Goal: Information Seeking & Learning: Find specific page/section

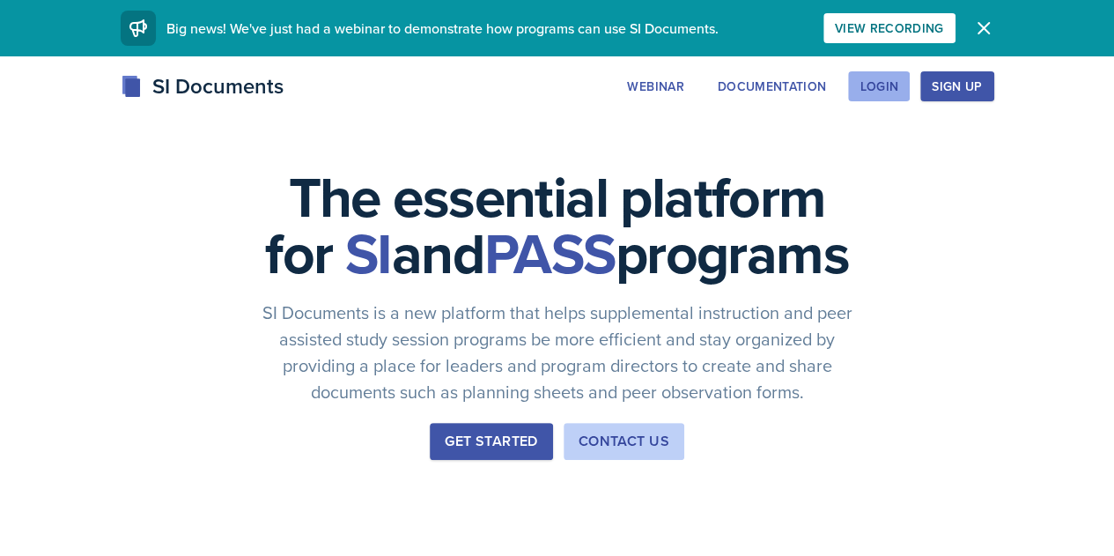
click at [899, 91] on div "Login" at bounding box center [879, 86] width 39 height 14
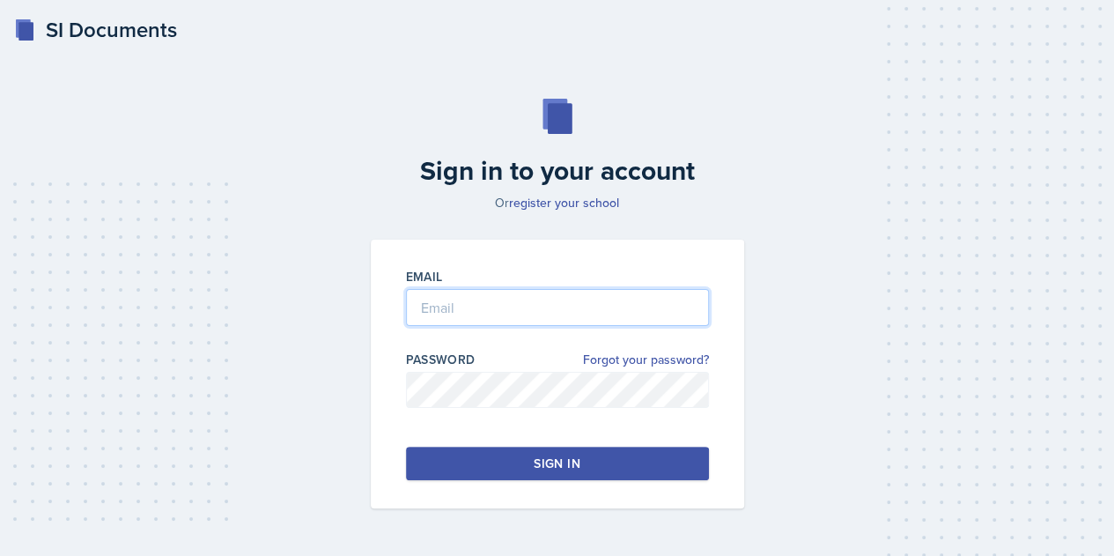
click at [536, 313] on input "email" at bounding box center [557, 307] width 303 height 37
type input "[EMAIL_ADDRESS][DOMAIN_NAME]"
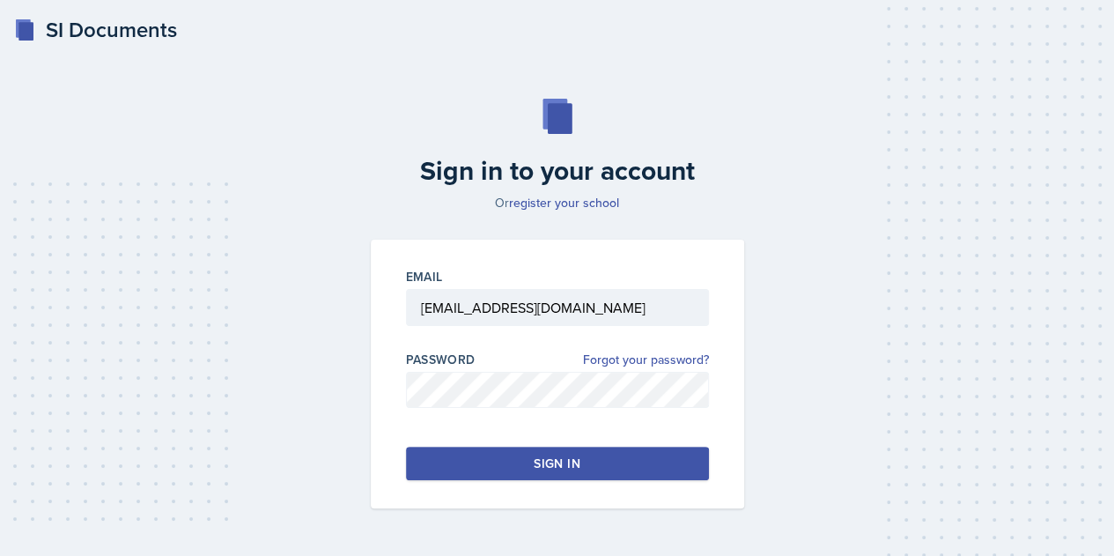
click at [526, 455] on button "Sign in" at bounding box center [557, 463] width 303 height 33
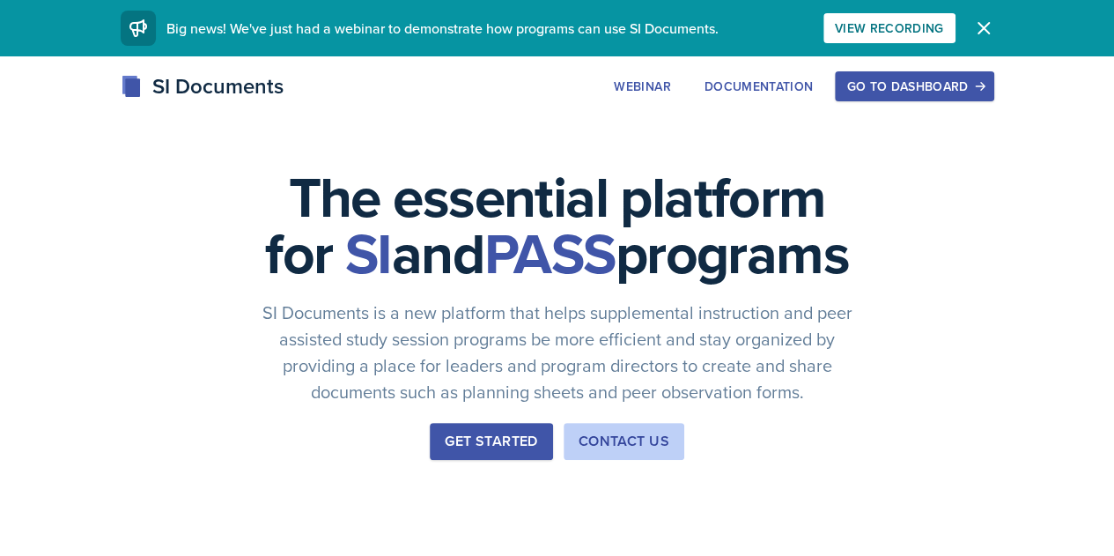
click at [982, 91] on div "Go to Dashboard" at bounding box center [915, 86] width 136 height 14
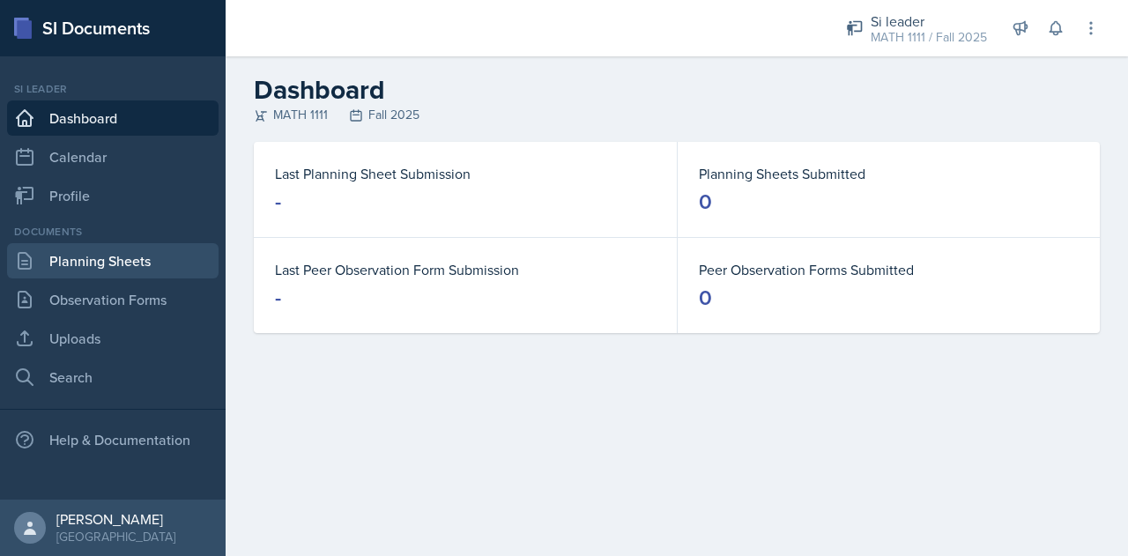
click at [79, 263] on link "Planning Sheets" at bounding box center [112, 260] width 211 height 35
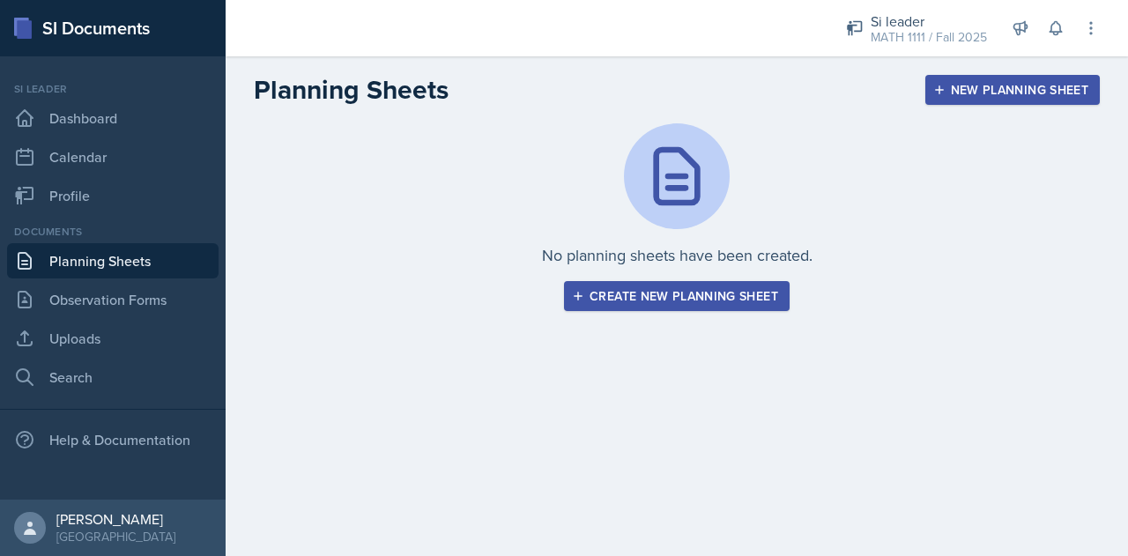
click at [103, 396] on nav "Si leader Dashboard Calendar Profile Documents Planning Sheets Observation Form…" at bounding box center [113, 277] width 226 height 443
click at [100, 392] on link "Search" at bounding box center [112, 376] width 211 height 35
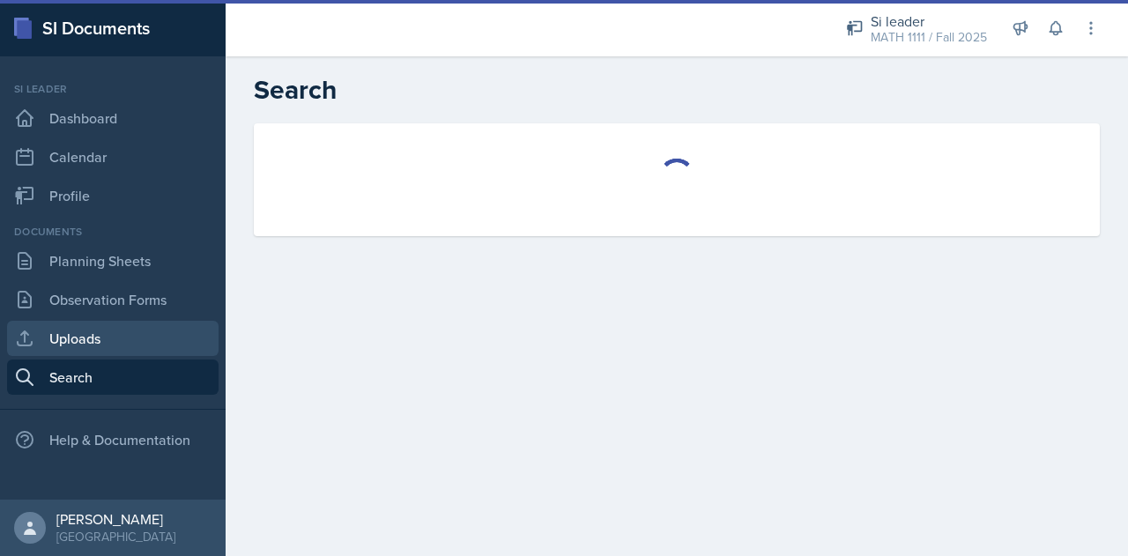
select select "all"
select select "1"
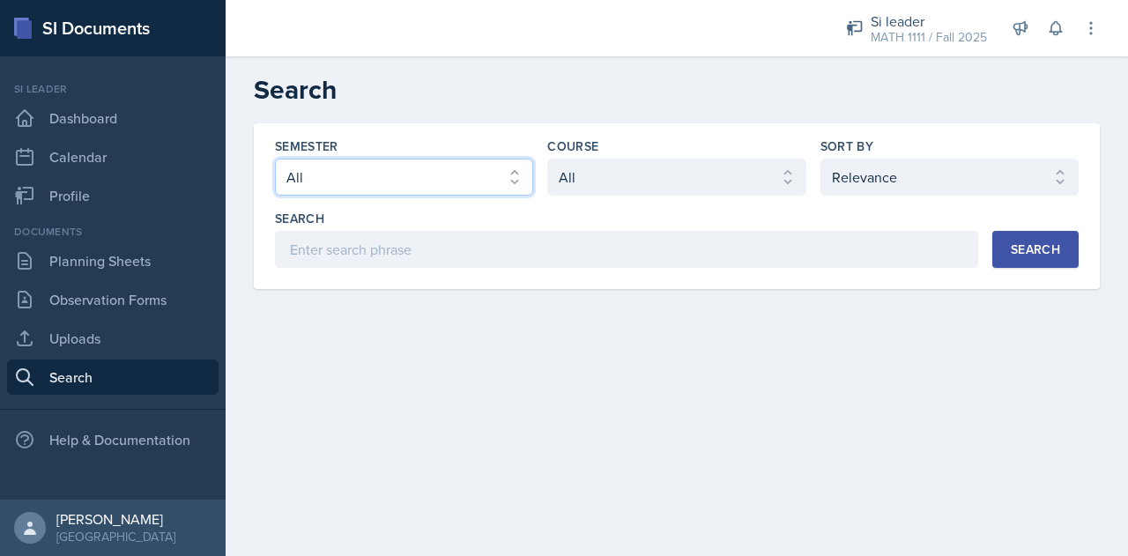
click at [418, 174] on select "Select semester All Fall 2025 Summer 2025 Spring 2025 Fall 2024 Summer 2024 Spr…" at bounding box center [404, 177] width 258 height 37
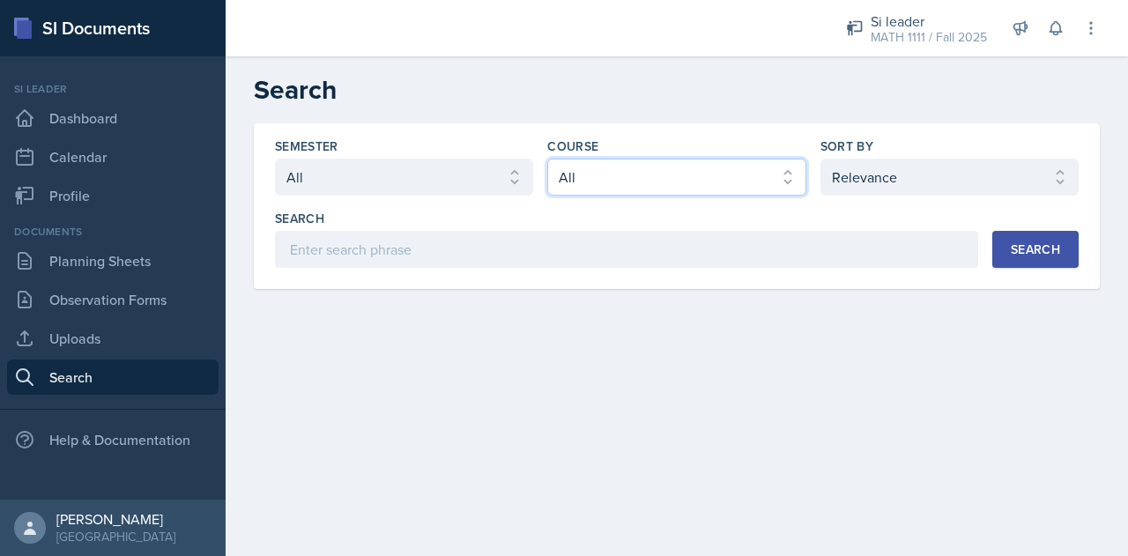
click at [605, 165] on select "Select course All ACCT 2101 ACCT 2102 ACCT 4050 ANTH 1102 ANTH 3301 ARCH 1000 A…" at bounding box center [676, 177] width 258 height 37
select select "5bfde3fe-6375-4519-a868-95dd30d0bb1b"
click at [547, 159] on select "Select course All ACCT 2101 ACCT 2102 ACCT 4050 ANTH 1102 ANTH 3301 ARCH 1000 A…" at bounding box center [676, 177] width 258 height 37
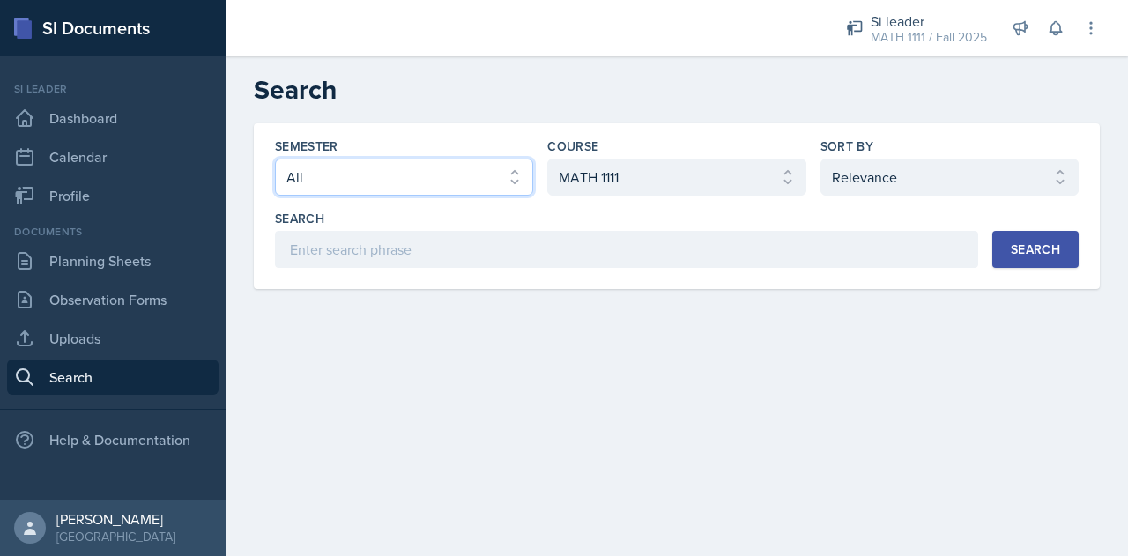
click at [404, 168] on select "Select semester All Fall 2025 Summer 2025 Spring 2025 Fall 2024 Summer 2024 Spr…" at bounding box center [404, 177] width 258 height 37
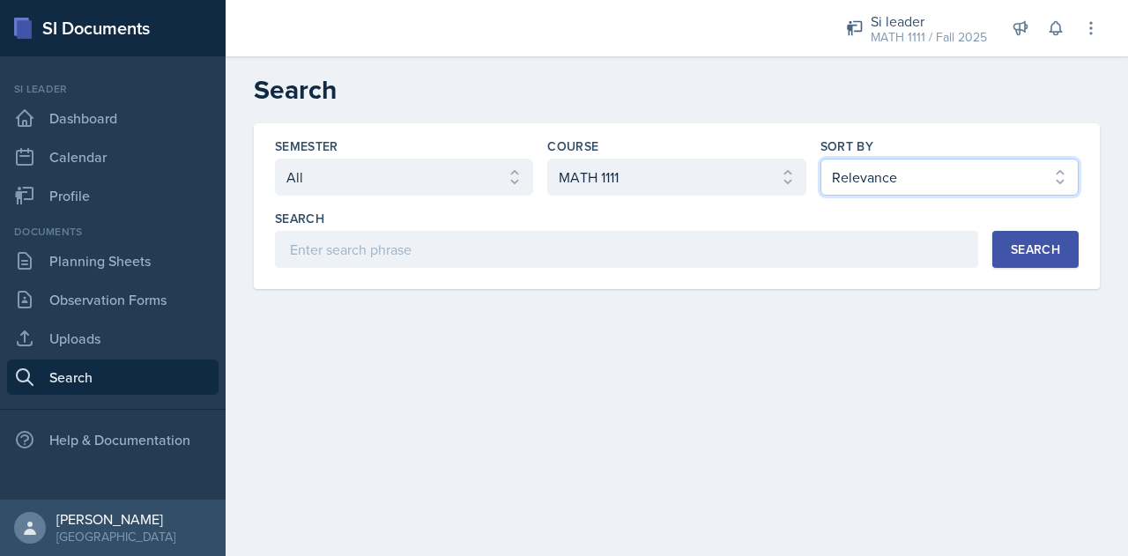
click at [892, 181] on select "Select sort by Relevance Document Date (Asc) Document Date (Desc)" at bounding box center [949, 177] width 258 height 37
click at [748, 397] on main "Search Semester Select semester All Fall 2025 Summer 2025 Spring 2025 Fall 2024…" at bounding box center [677, 306] width 902 height 500
click at [1024, 252] on div "Search" at bounding box center [1034, 249] width 49 height 14
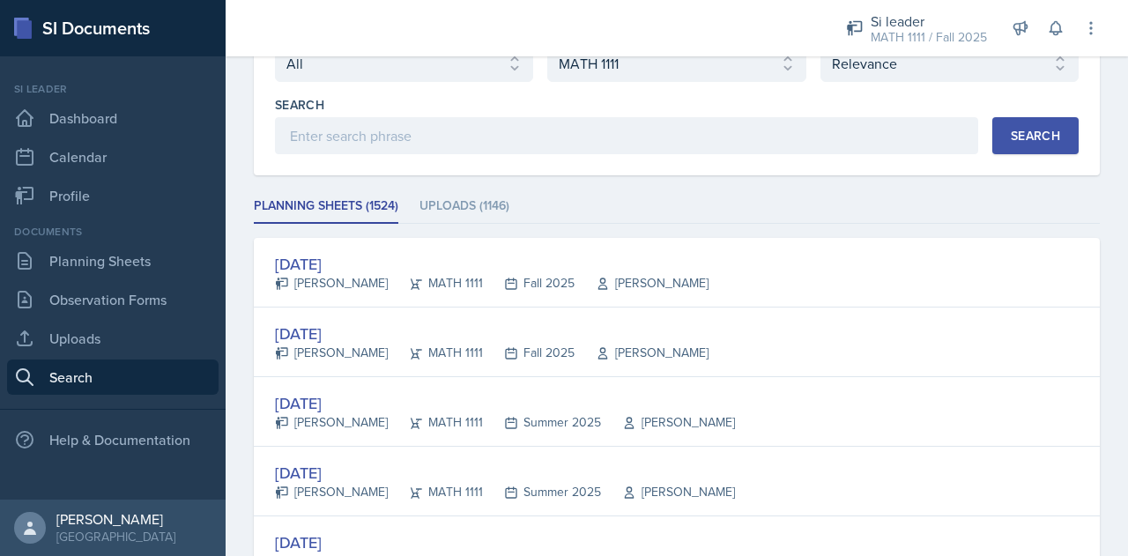
scroll to position [115, 0]
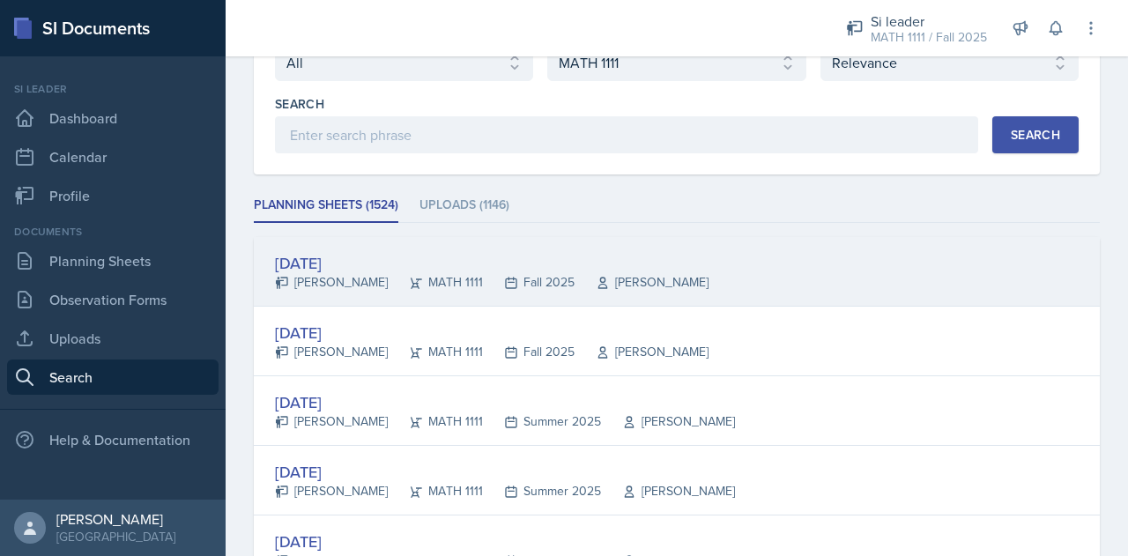
click at [344, 261] on div "[DATE]" at bounding box center [491, 263] width 433 height 24
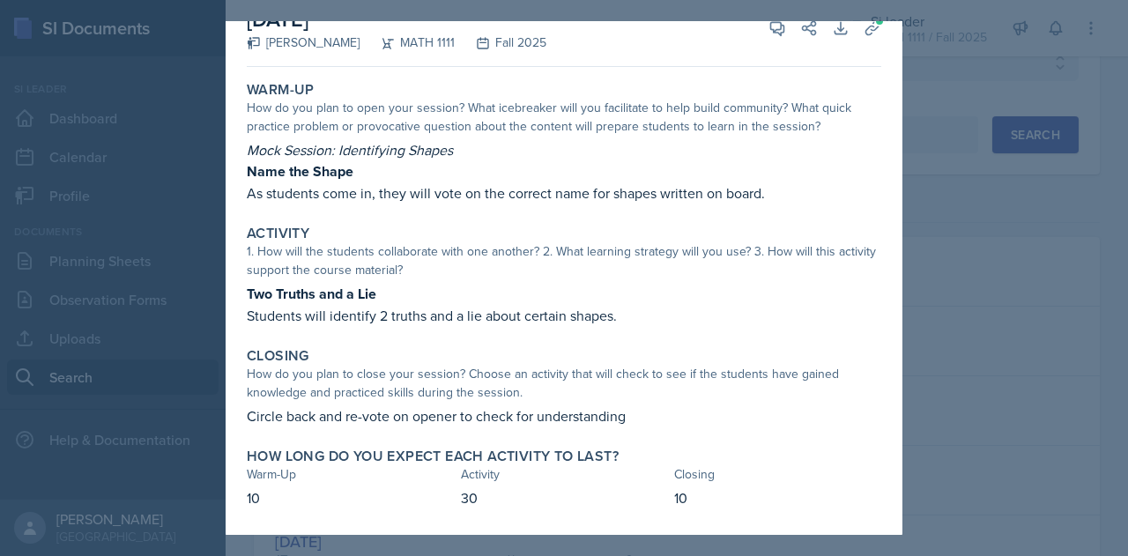
scroll to position [0, 0]
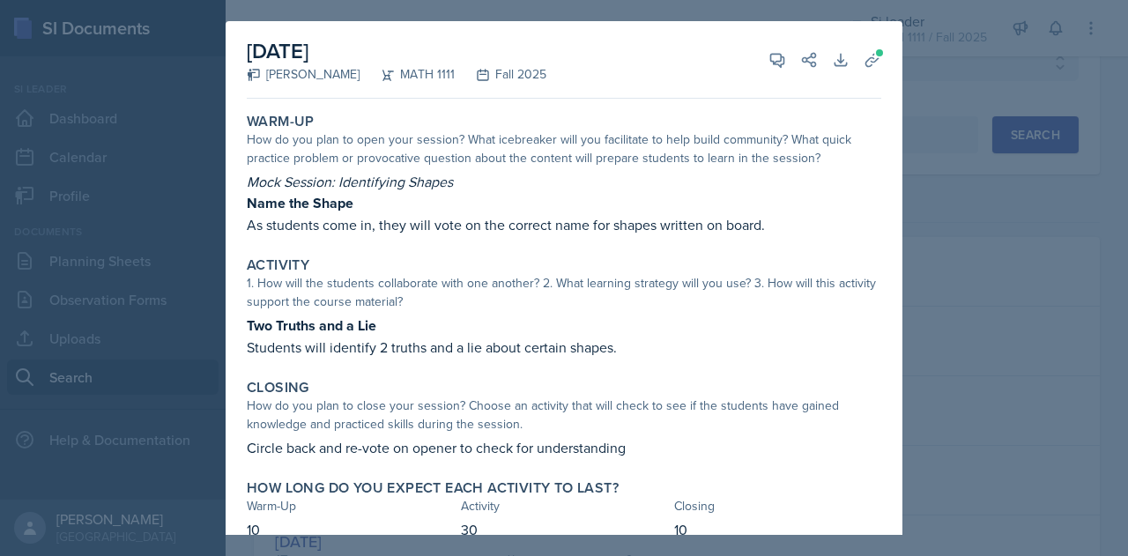
click at [1006, 222] on div at bounding box center [564, 278] width 1128 height 556
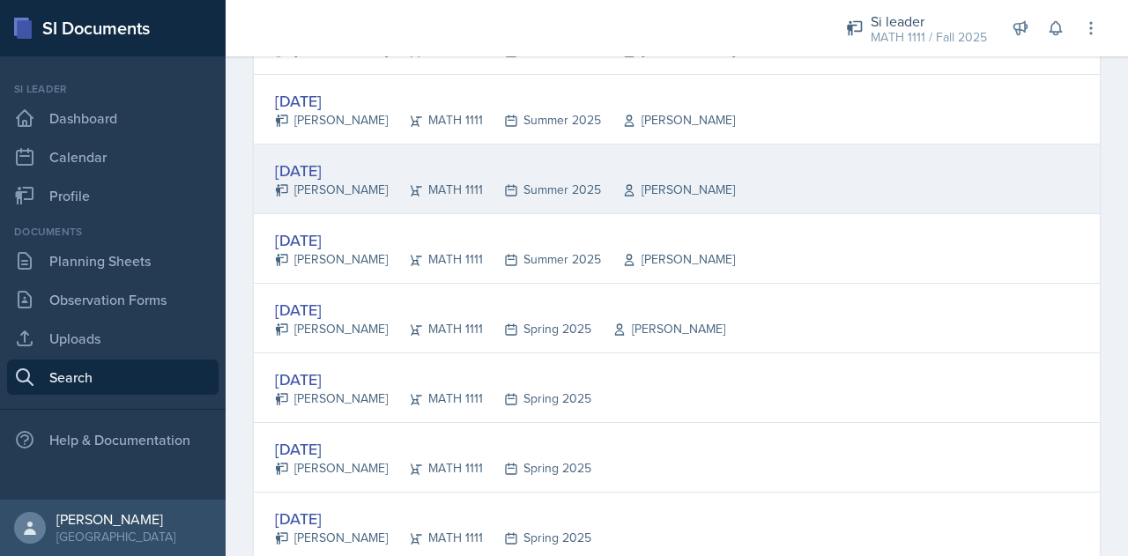
scroll to position [623, 0]
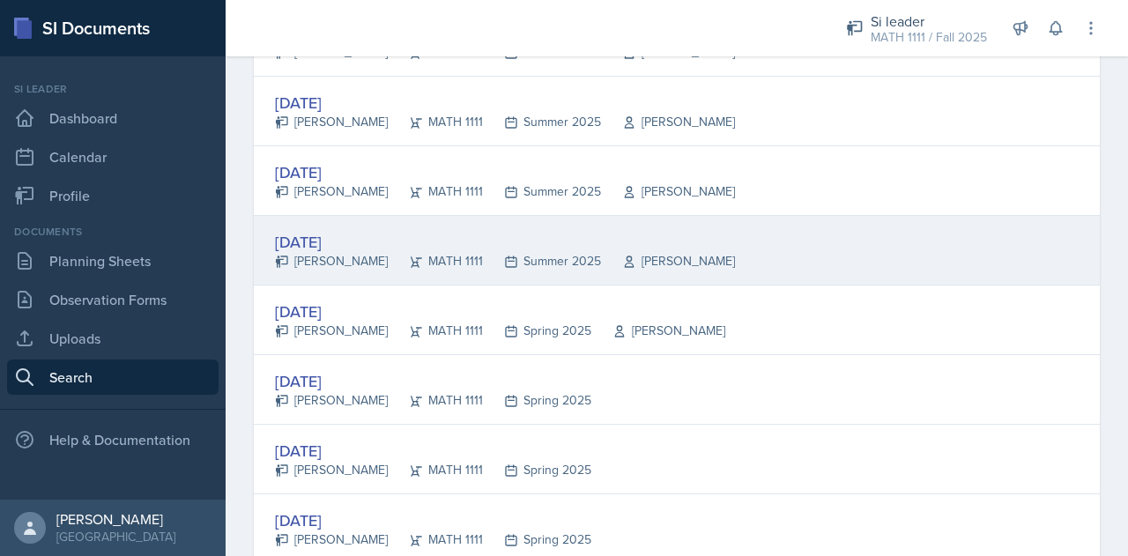
click at [335, 239] on div "[DATE]" at bounding box center [505, 242] width 460 height 24
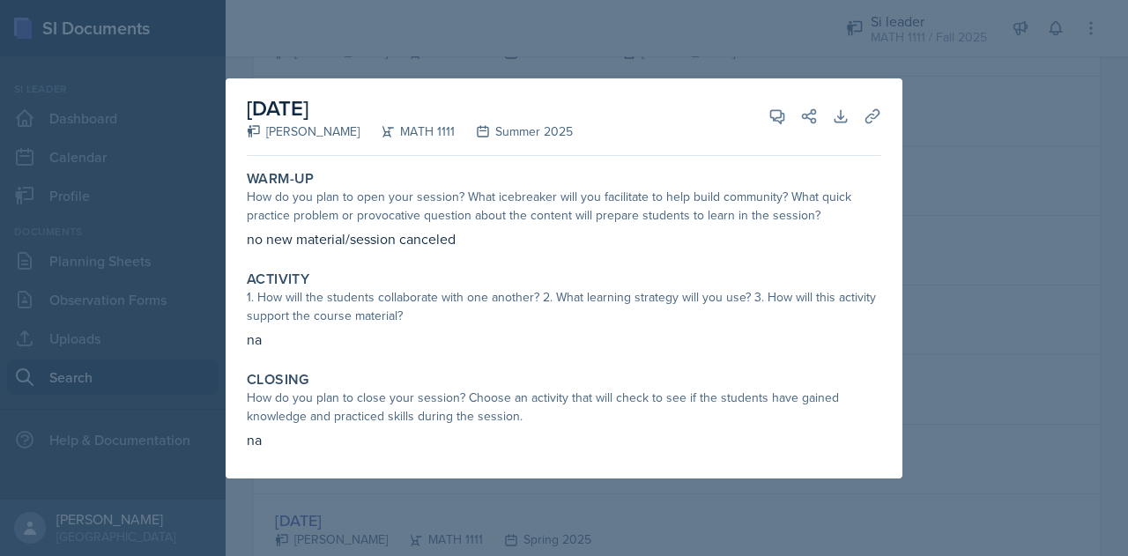
click at [803, 20] on div at bounding box center [564, 278] width 1128 height 556
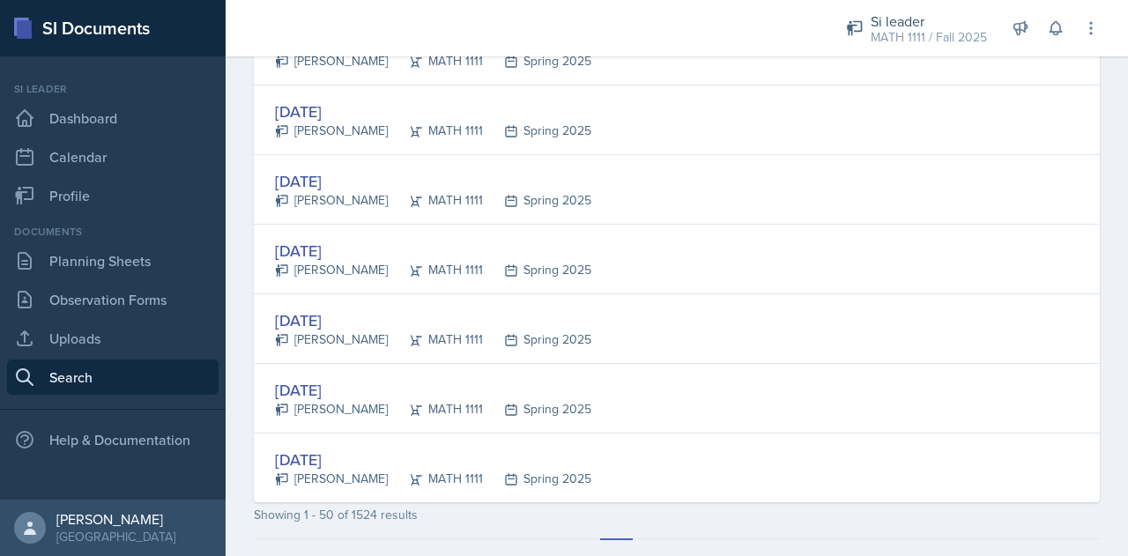
scroll to position [3370, 0]
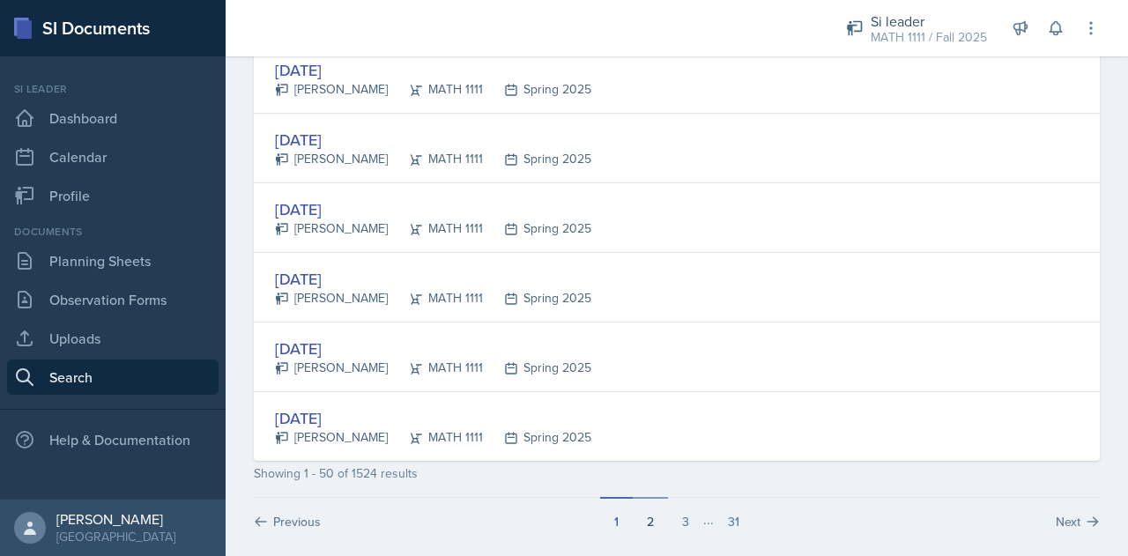
click at [640, 500] on button "2" at bounding box center [650, 513] width 35 height 33
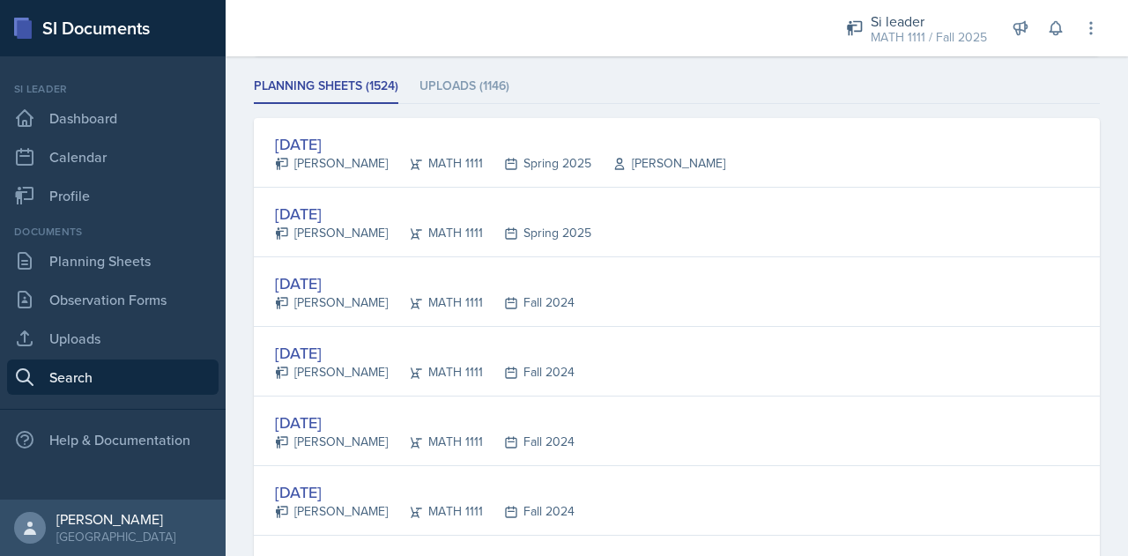
scroll to position [174, 0]
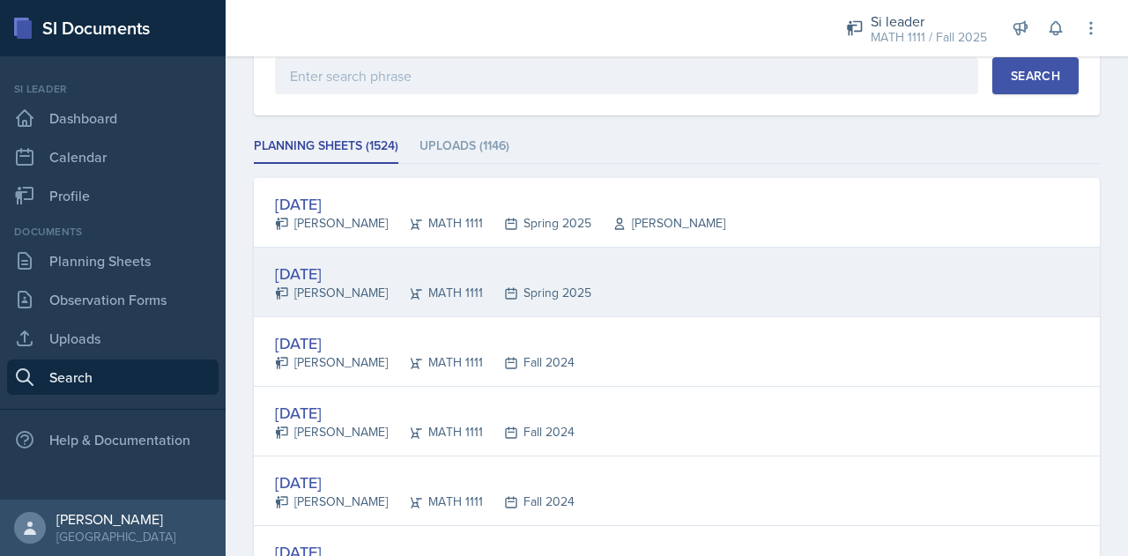
click at [339, 269] on div "[DATE]" at bounding box center [433, 274] width 316 height 24
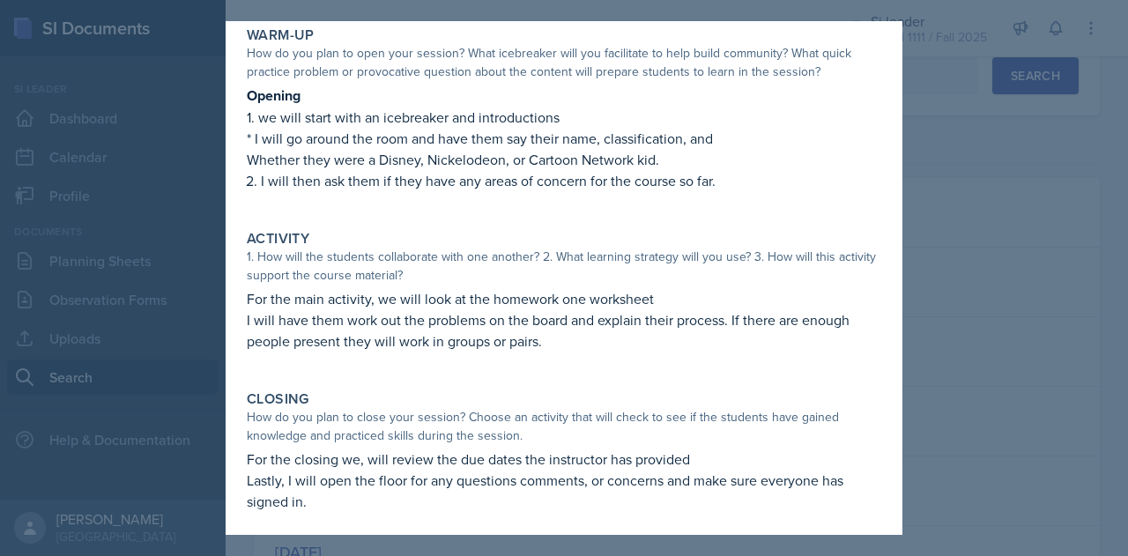
scroll to position [91, 0]
